Goal: Task Accomplishment & Management: Manage account settings

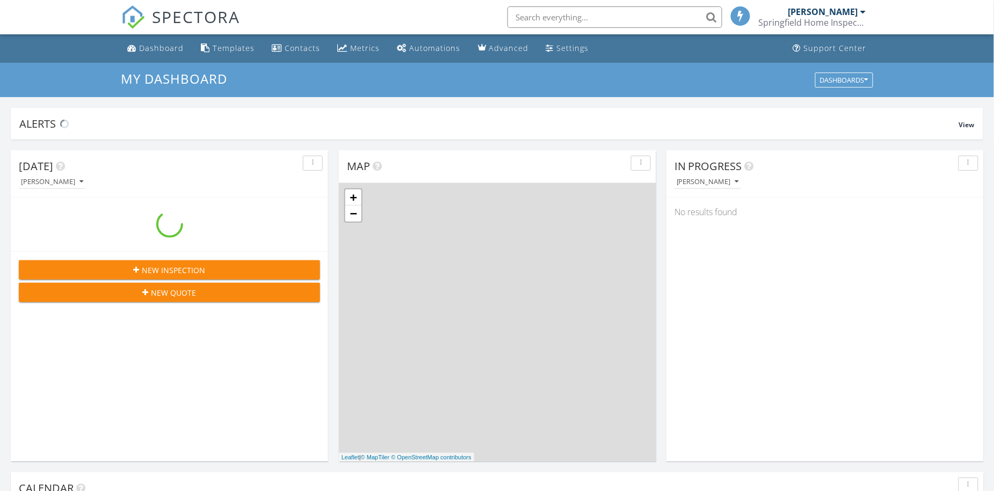
scroll to position [998, 1016]
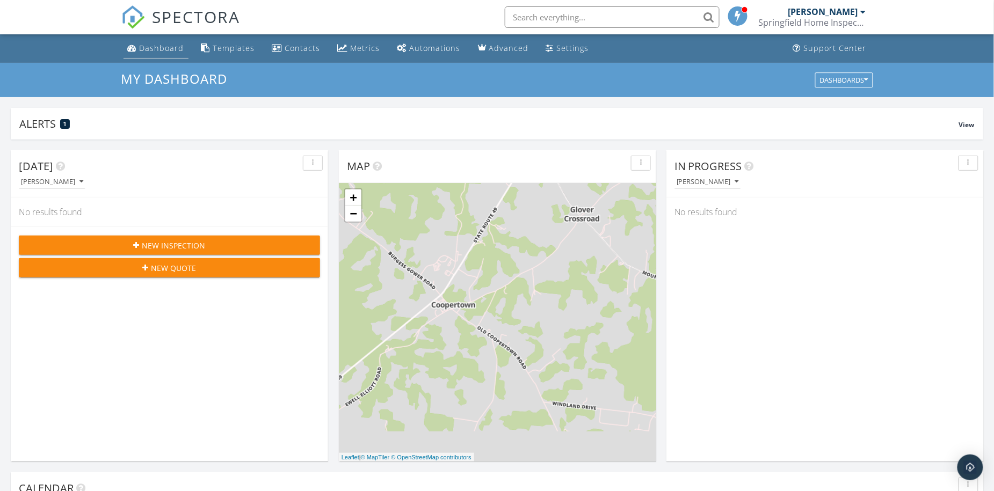
click at [164, 49] on div "Dashboard" at bounding box center [162, 48] width 45 height 10
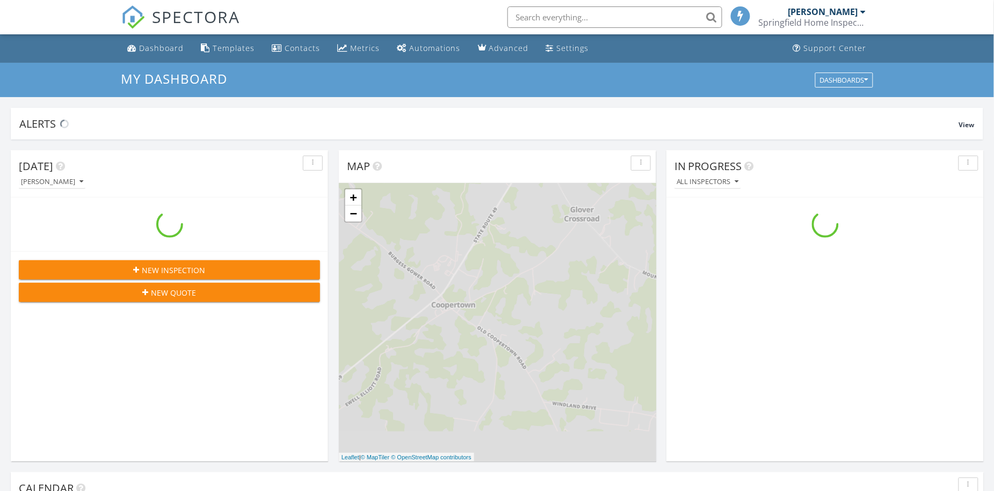
scroll to position [998, 1016]
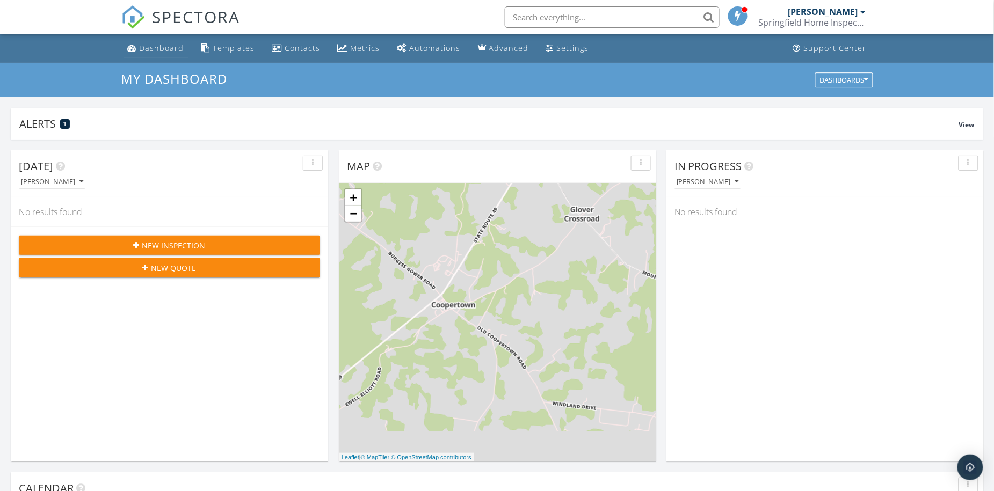
click at [173, 53] on div "Dashboard" at bounding box center [162, 48] width 45 height 10
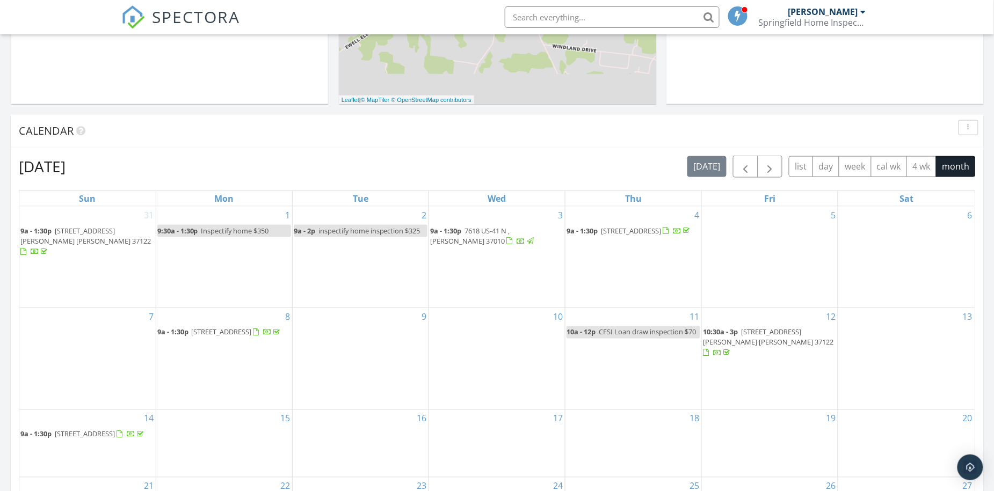
scroll to position [572, 0]
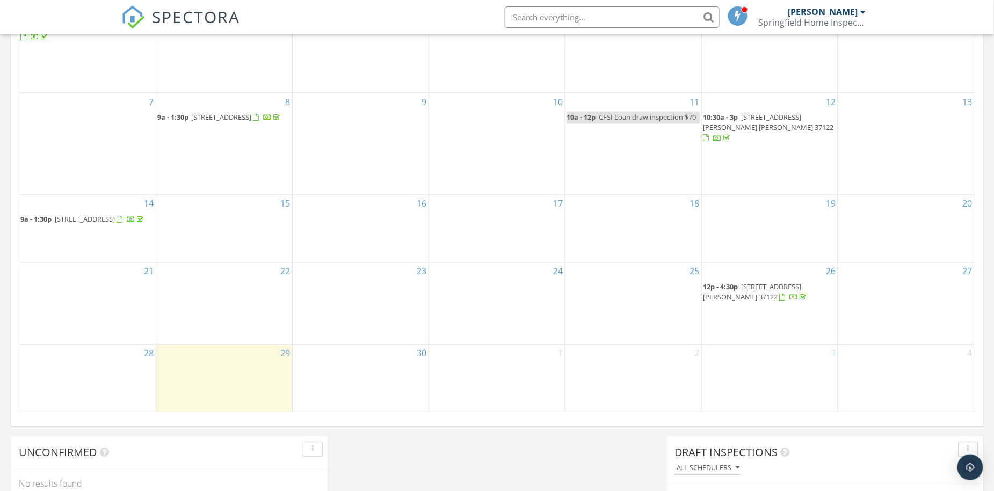
click at [782, 282] on span "[STREET_ADDRESS] [PERSON_NAME] 37122" at bounding box center [752, 292] width 98 height 20
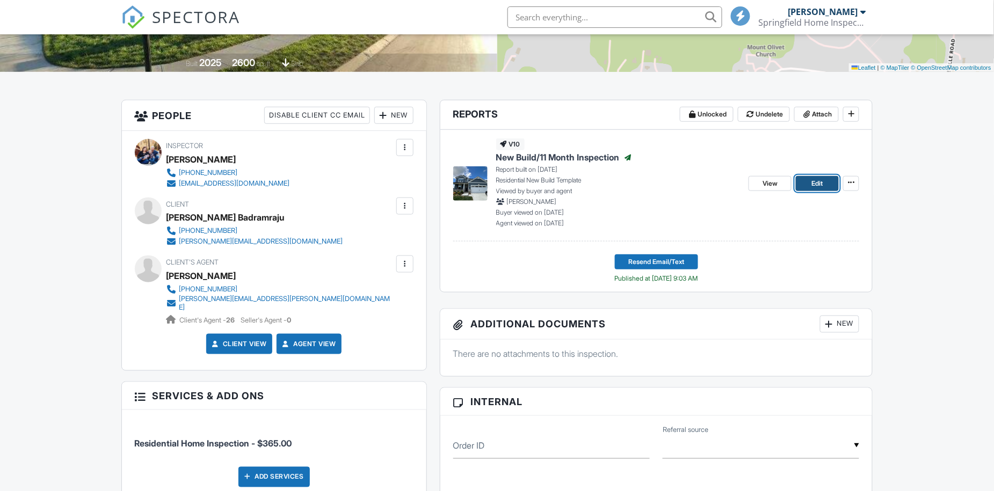
click at [812, 187] on span "Edit" at bounding box center [817, 183] width 11 height 11
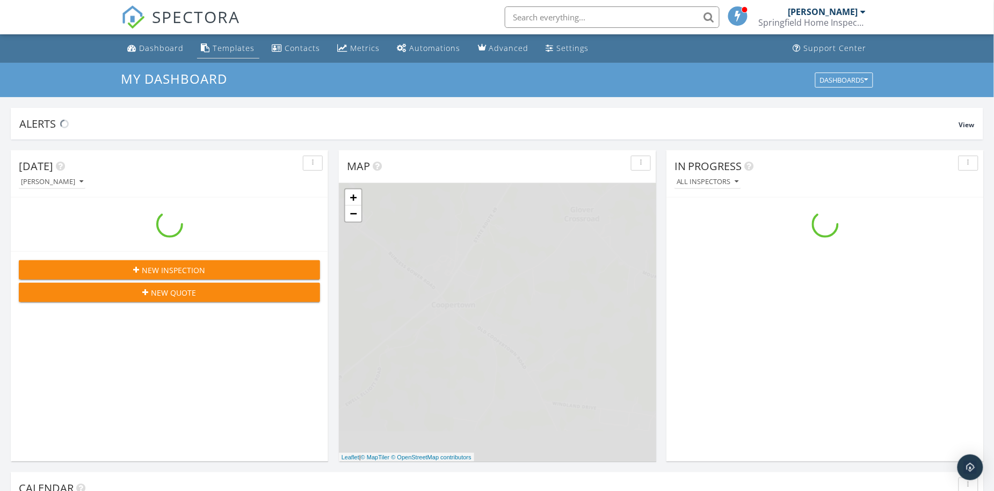
scroll to position [998, 1016]
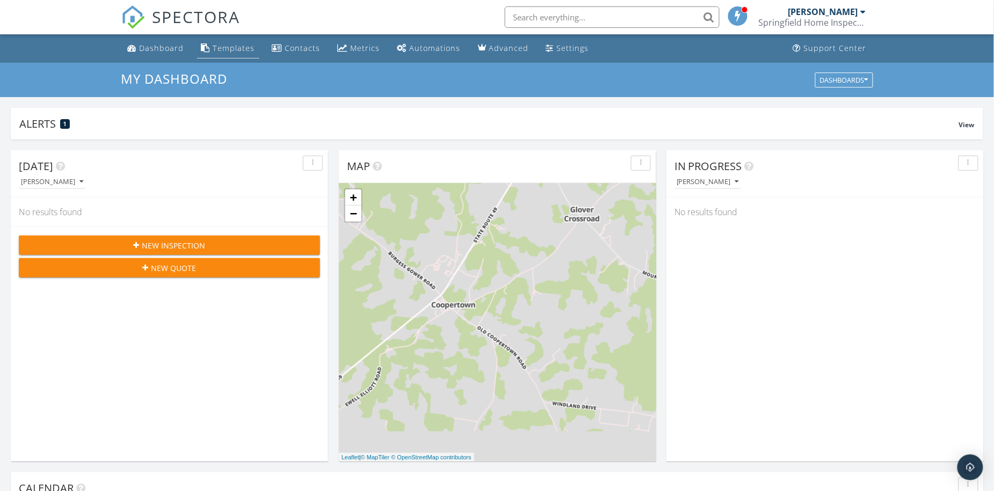
click at [232, 49] on div "Templates" at bounding box center [234, 48] width 42 height 10
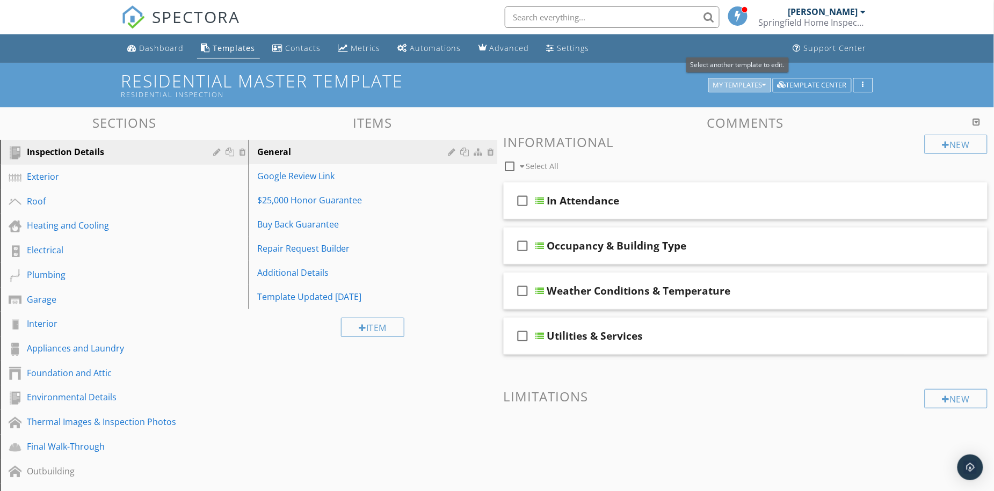
click at [757, 85] on div "My Templates" at bounding box center [739, 86] width 53 height 8
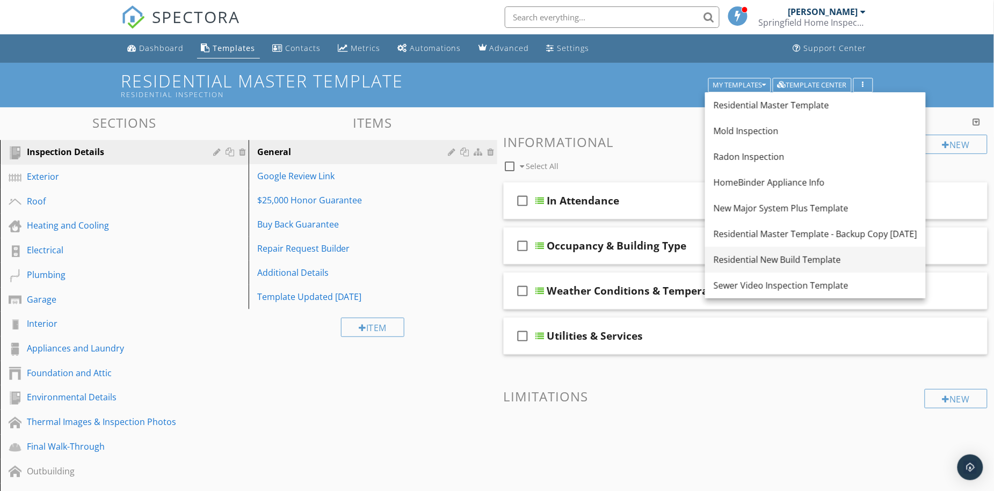
click at [759, 255] on div "Residential New Build Template" at bounding box center [814, 259] width 203 height 13
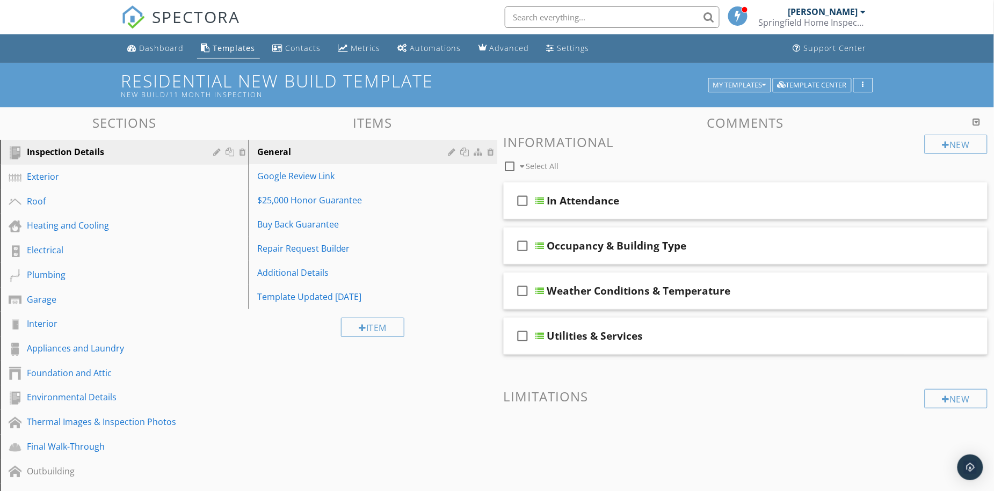
click at [756, 88] on div "My Templates" at bounding box center [739, 86] width 53 height 8
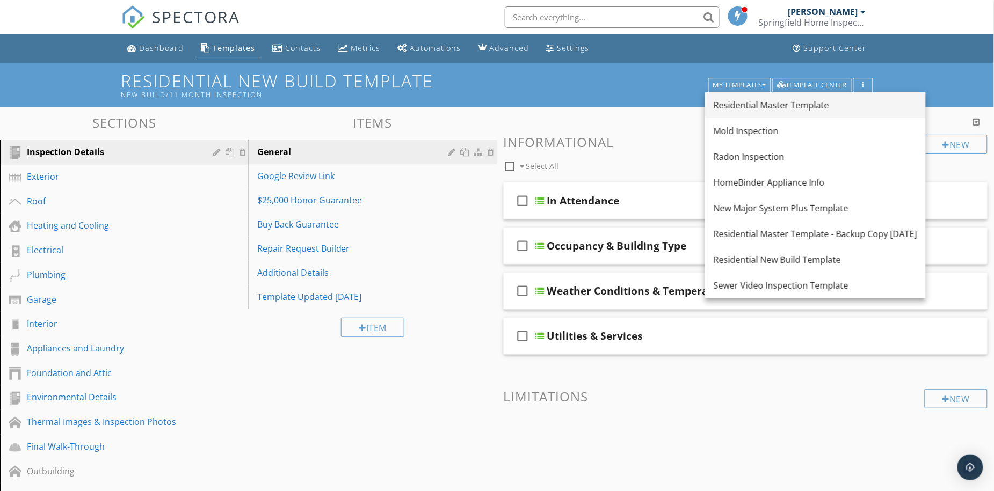
click at [759, 102] on div "Residential Master Template" at bounding box center [814, 105] width 203 height 13
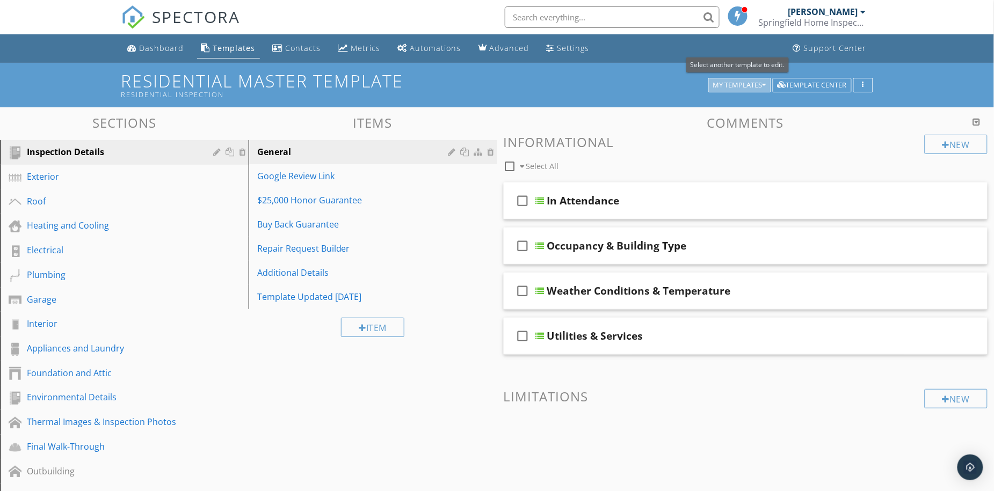
click at [752, 84] on div "My Templates" at bounding box center [739, 86] width 53 height 8
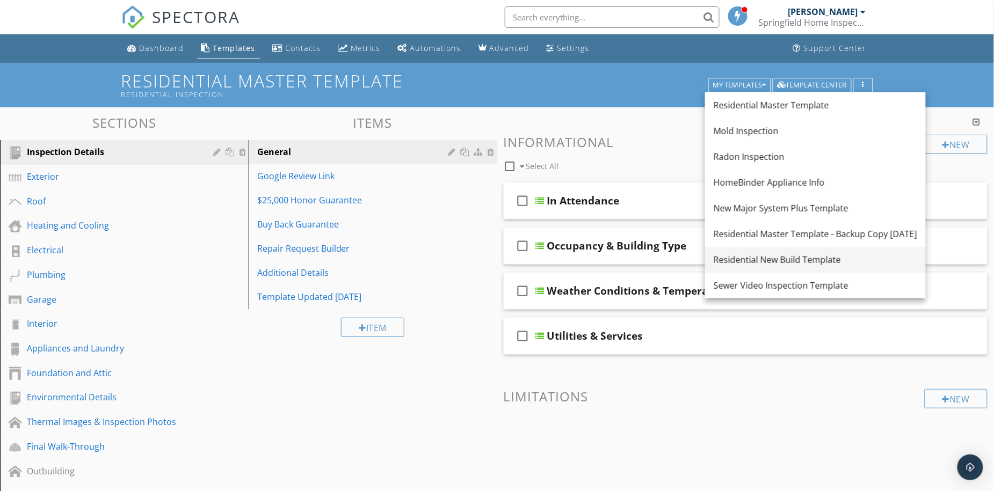
click at [754, 253] on div "Residential New Build Template" at bounding box center [814, 259] width 203 height 13
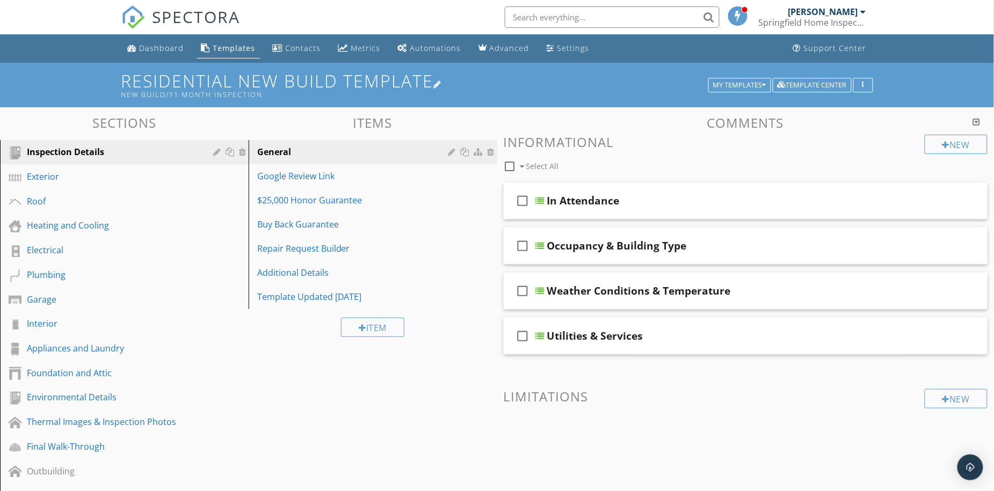
click at [439, 85] on div at bounding box center [438, 84] width 9 height 9
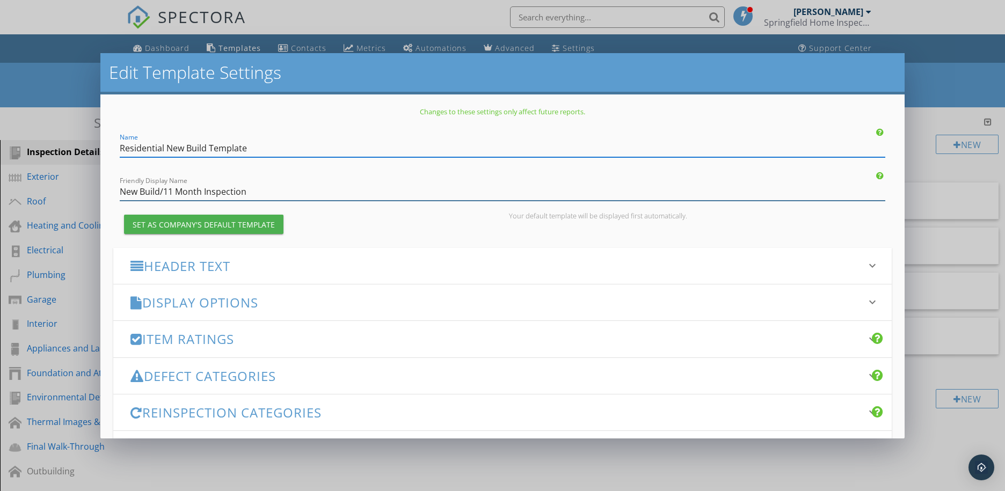
click at [294, 192] on input "New Build/11 Month Inspection" at bounding box center [502, 192] width 765 height 18
type input "Residential New Build"
click at [289, 166] on form "Name Residential New Build Template Friendly Display Name Residential New Build…" at bounding box center [502, 331] width 778 height 412
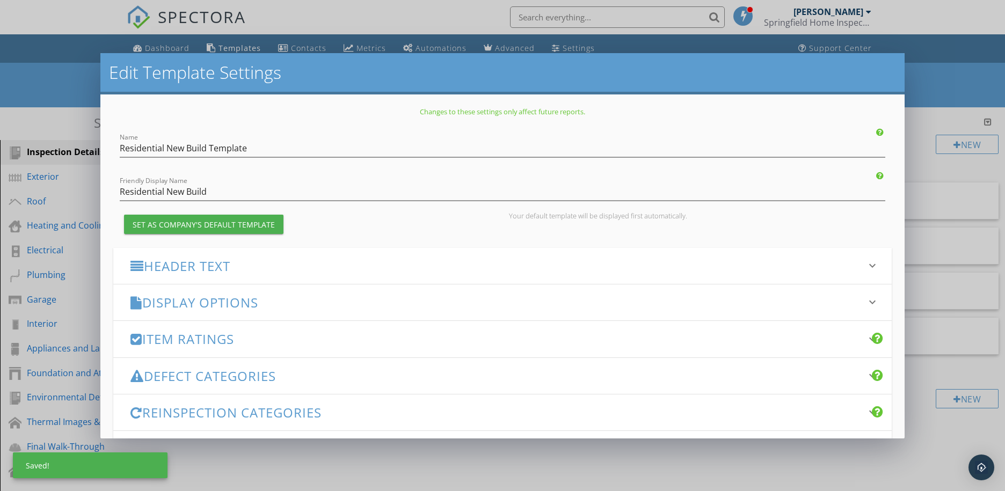
scroll to position [122, 0]
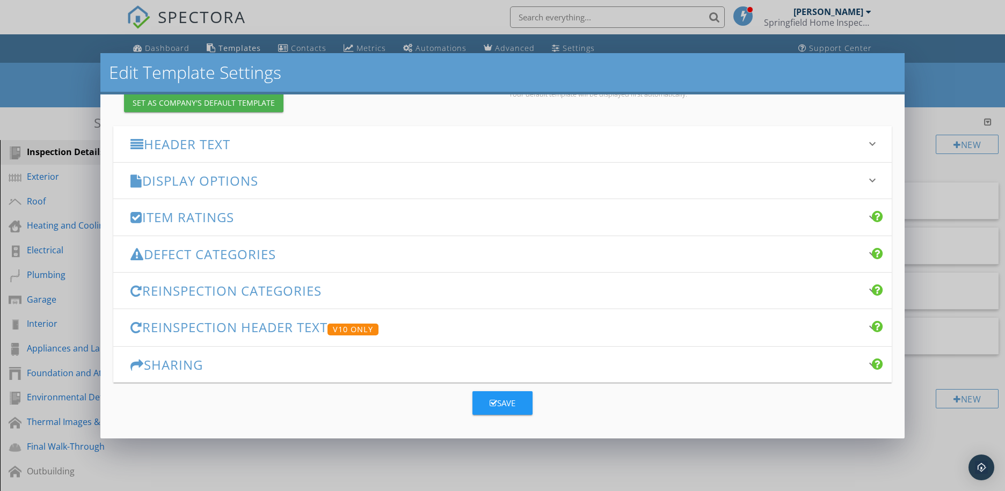
click at [230, 214] on h3 "Item Ratings" at bounding box center [495, 217] width 731 height 14
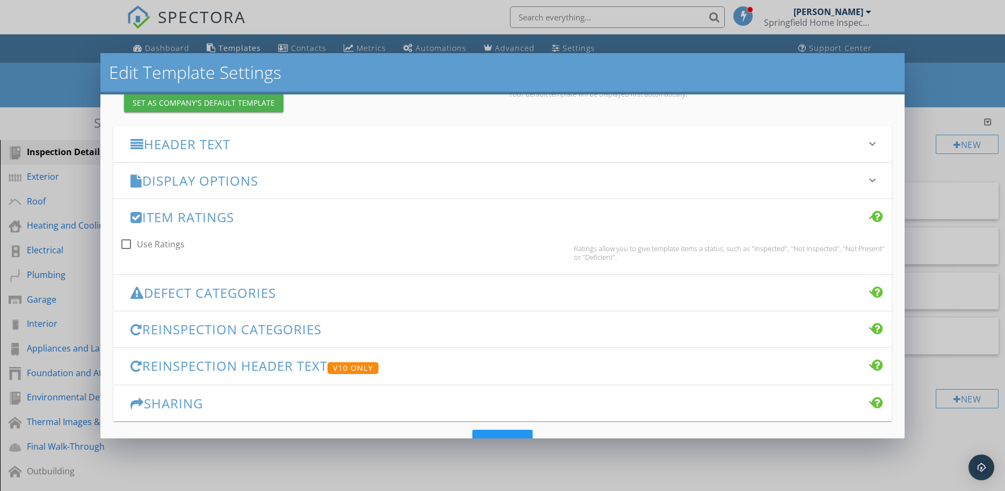
click at [230, 214] on h3 "Item Ratings" at bounding box center [495, 217] width 731 height 14
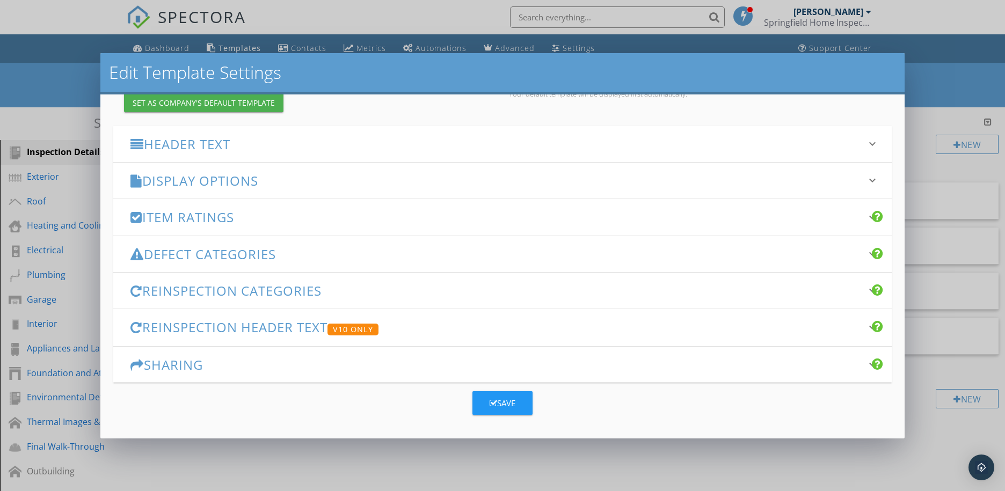
scroll to position [0, 0]
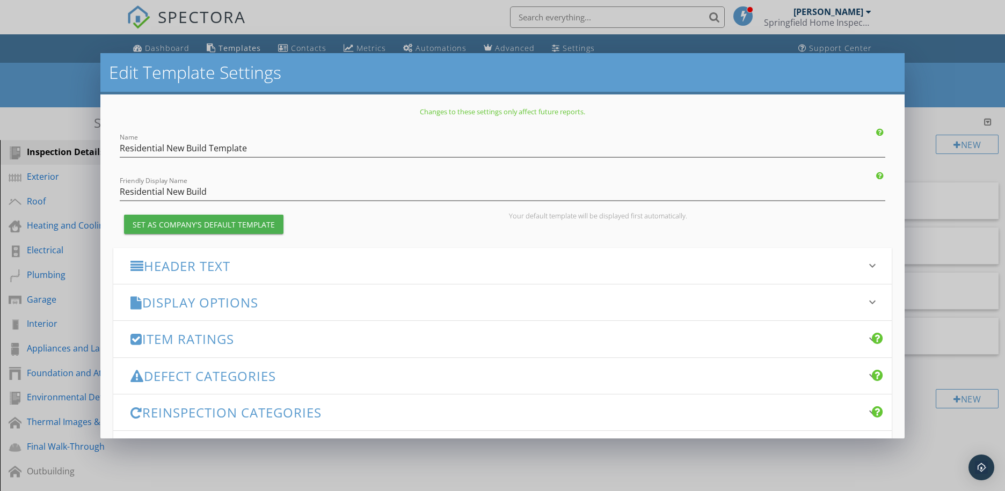
click at [456, 269] on h3 "Header Text" at bounding box center [495, 266] width 731 height 14
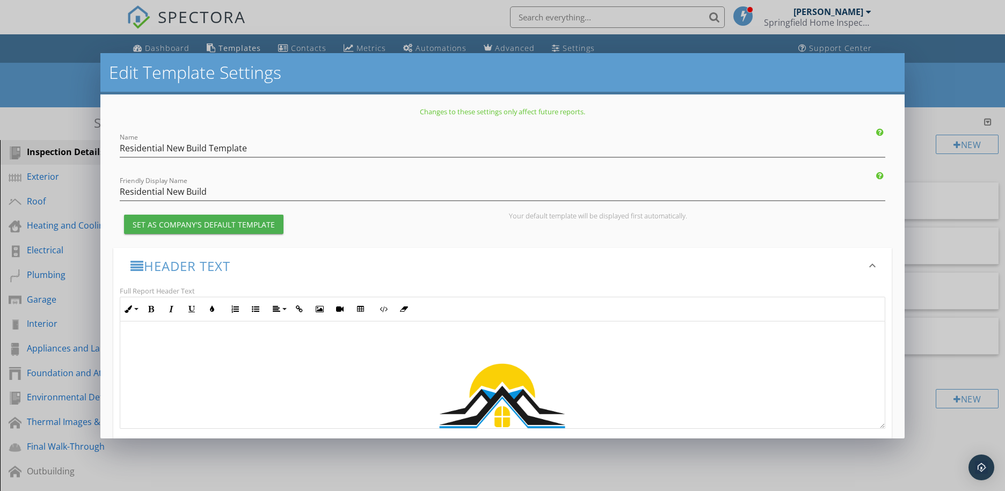
scroll to position [143, 0]
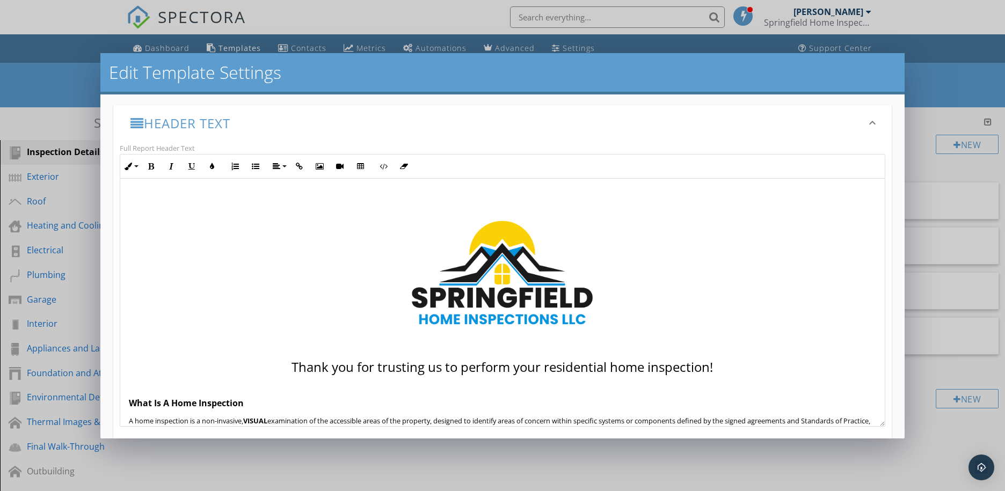
drag, startPoint x: 871, startPoint y: 281, endPoint x: 874, endPoint y: 421, distance: 140.1
click at [873, 422] on div "Thank you for trusting us to perform your residential home inspection! What Is …" at bounding box center [502, 303] width 765 height 248
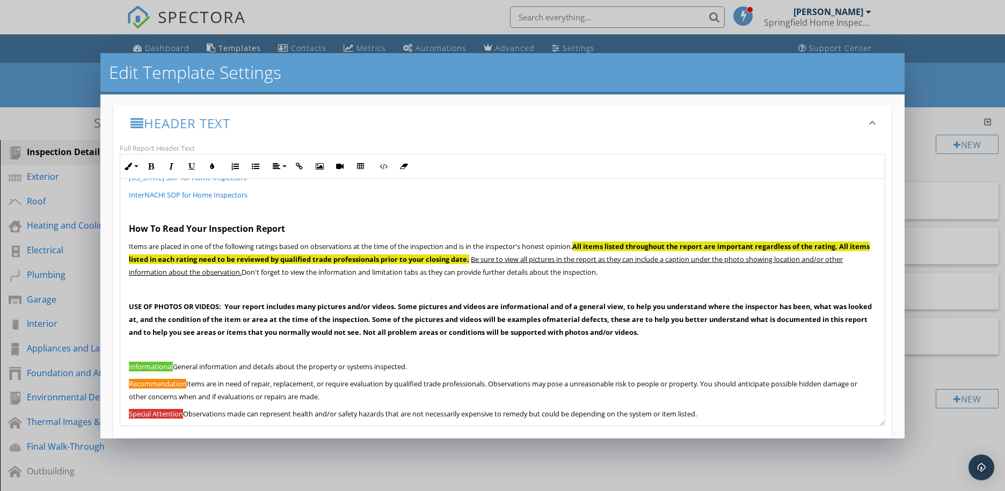
scroll to position [572, 0]
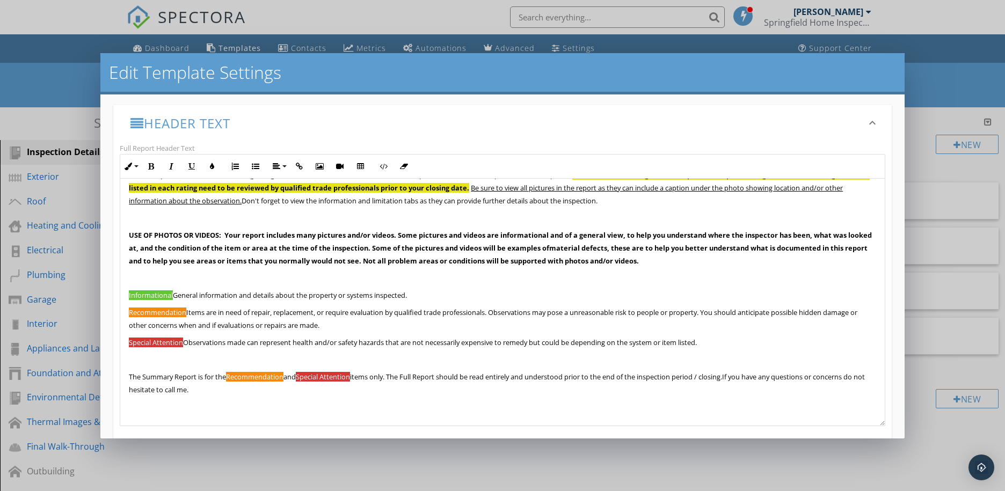
click at [559, 313] on span "Recommendation Items are in need of repair, replacement, or require evaluation …" at bounding box center [493, 319] width 728 height 23
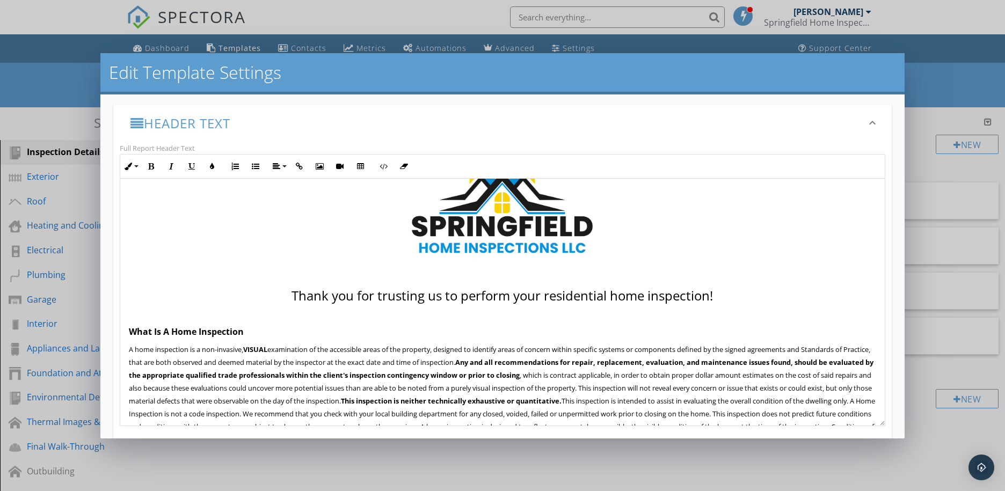
scroll to position [0, 0]
